Goal: Navigation & Orientation: Find specific page/section

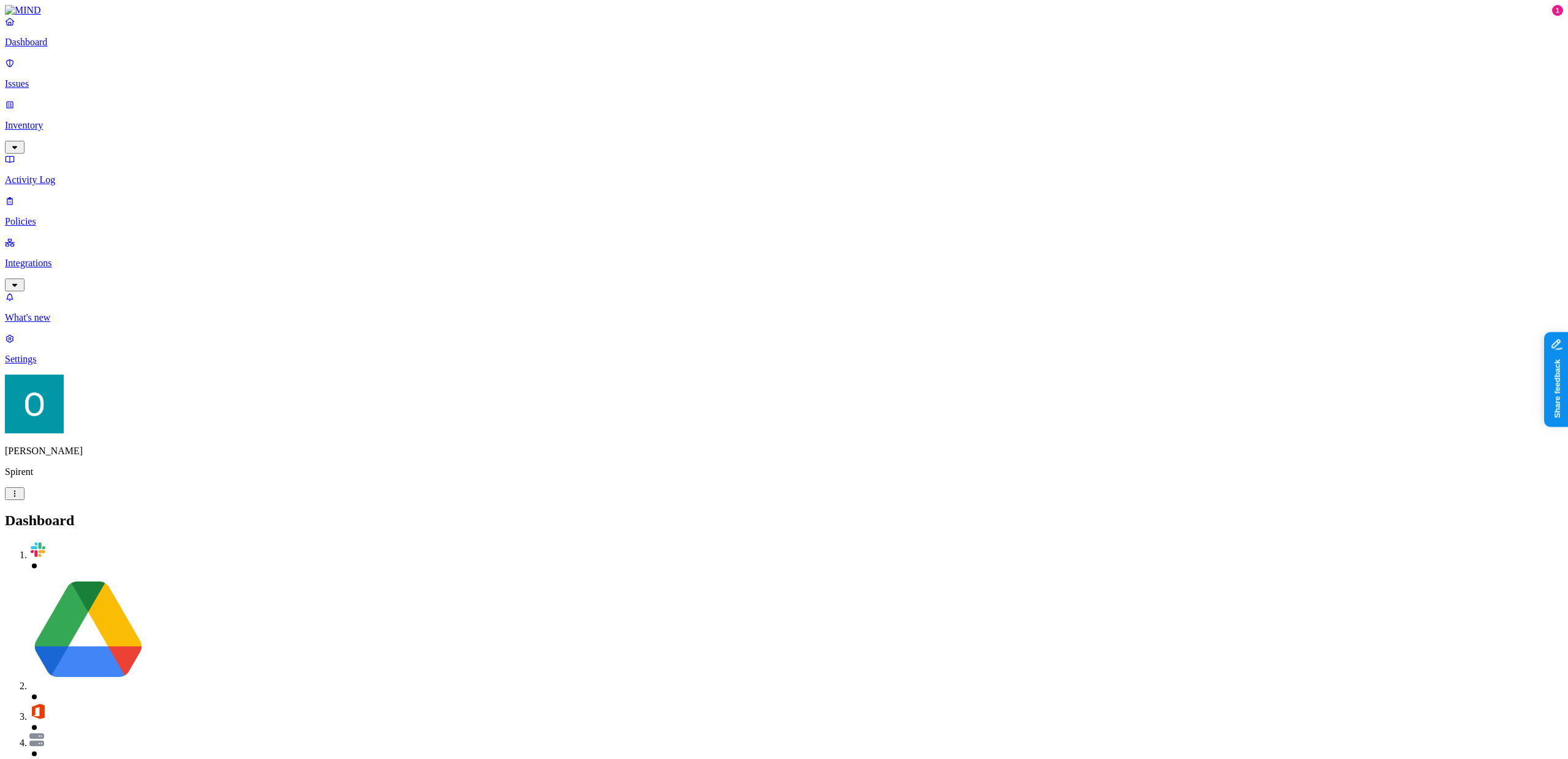
click at [71, 216] on p "Policies" at bounding box center [784, 221] width 1559 height 11
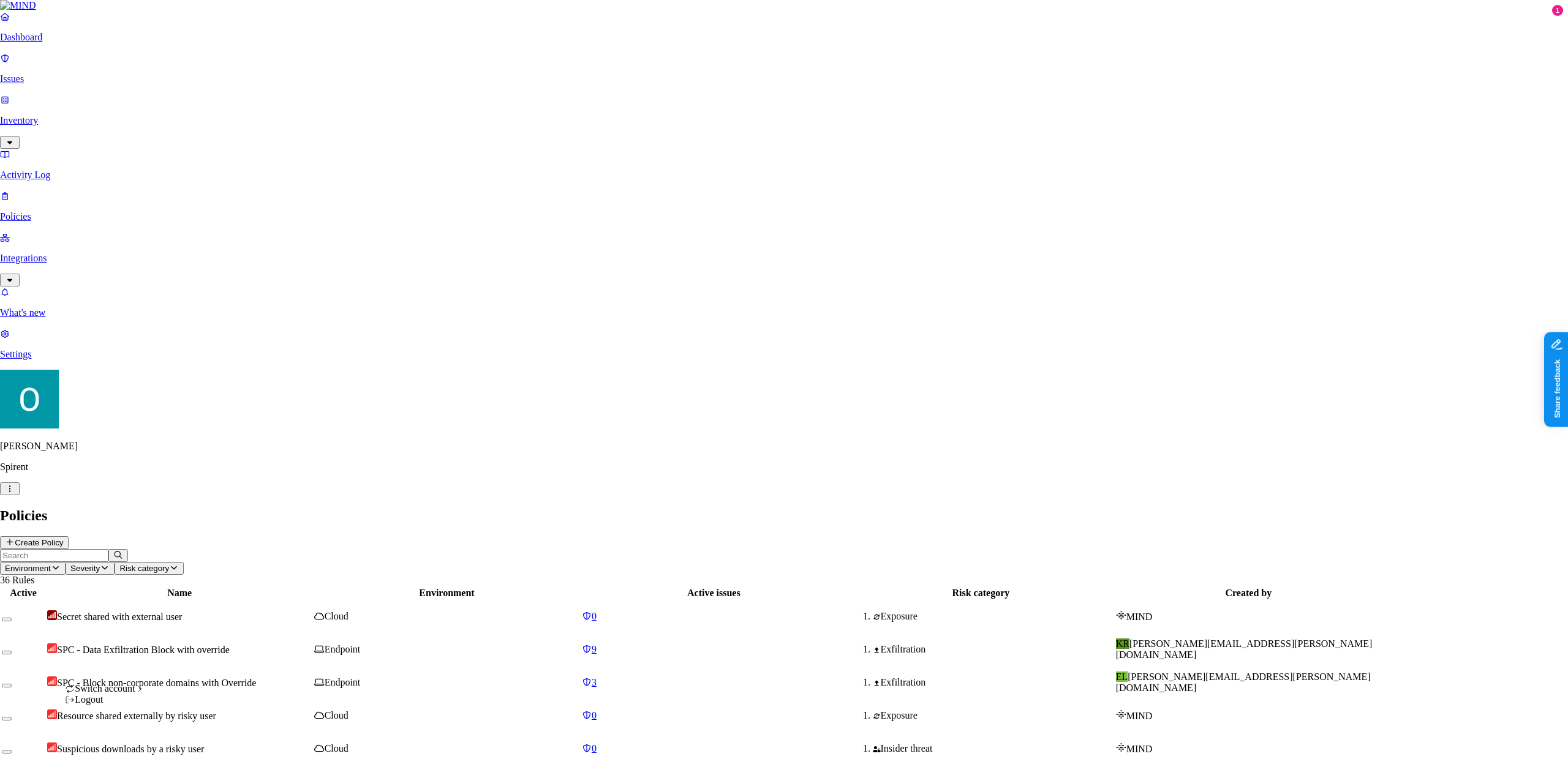
click at [194, 648] on span "ACME" at bounding box center [180, 643] width 28 height 10
